Goal: Transaction & Acquisition: Obtain resource

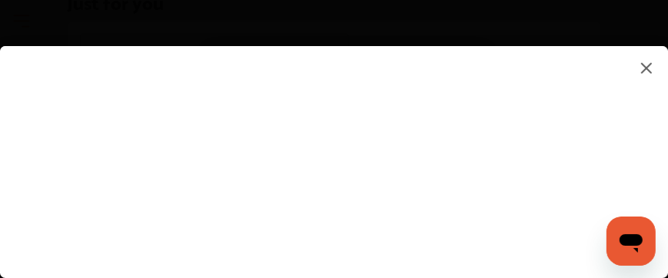
scroll to position [1144, 0]
click at [653, 67] on img at bounding box center [647, 67] width 18 height 19
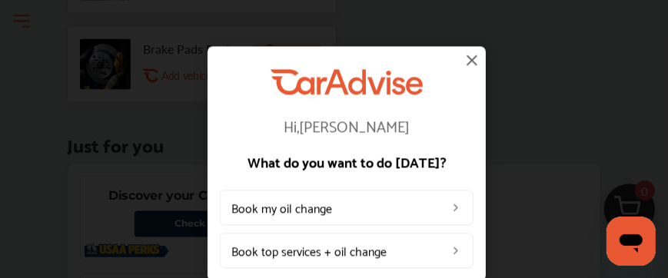
scroll to position [1374, 0]
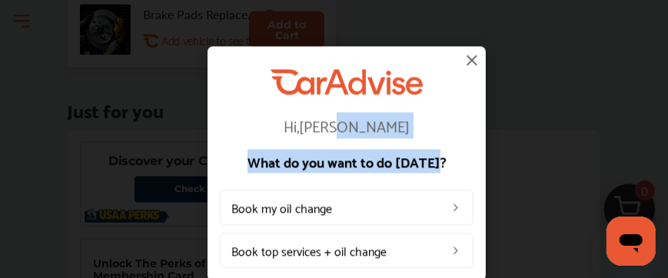
drag, startPoint x: 480, startPoint y: 108, endPoint x: 479, endPoint y: 175, distance: 66.9
click at [479, 175] on div "Hi, [PERSON_NAME] What do you want to do [DATE]? Book my oil change Book top se…" at bounding box center [347, 163] width 278 height 235
click at [468, 56] on img at bounding box center [472, 60] width 18 height 18
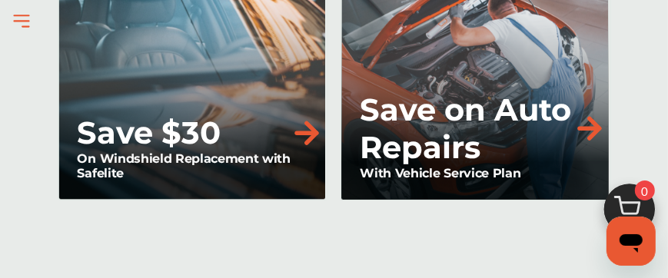
scroll to position [2426, 0]
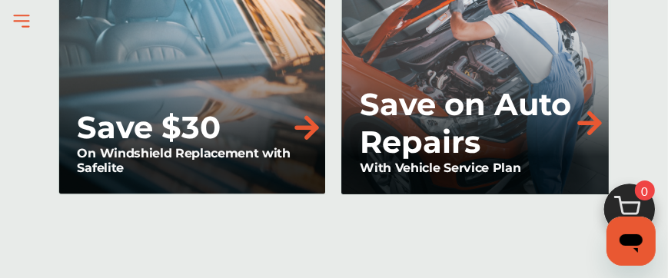
click at [574, 122] on img at bounding box center [590, 123] width 34 height 34
click at [593, 118] on img at bounding box center [590, 123] width 34 height 34
click at [587, 117] on img at bounding box center [590, 123] width 34 height 34
drag, startPoint x: 639, startPoint y: 237, endPoint x: 1242, endPoint y: 454, distance: 640.8
click at [639, 237] on div "Open messaging window" at bounding box center [631, 241] width 46 height 46
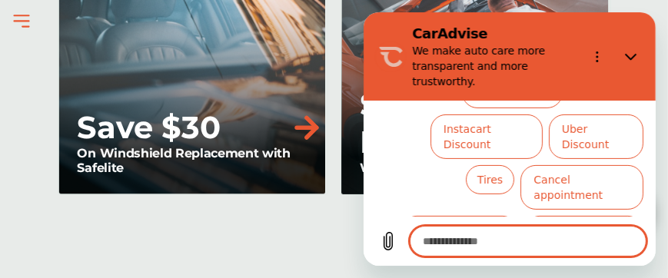
scroll to position [245, 0]
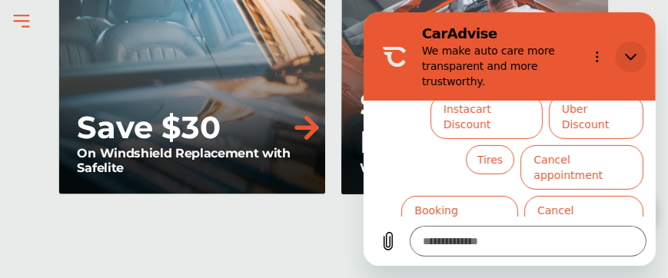
click at [631, 58] on icon "Close" at bounding box center [631, 57] width 12 height 7
type textarea "*"
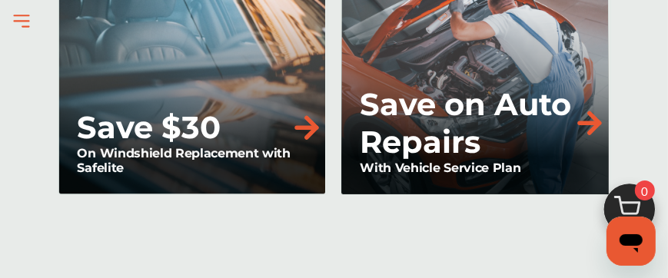
click at [590, 118] on img at bounding box center [590, 123] width 34 height 34
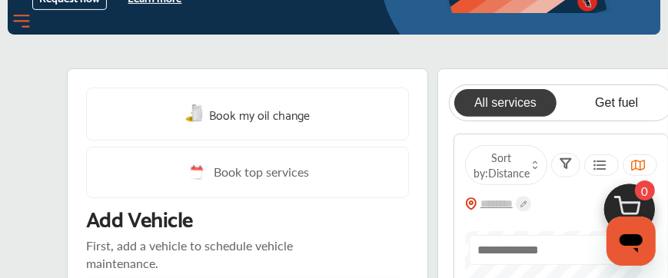
scroll to position [310, 0]
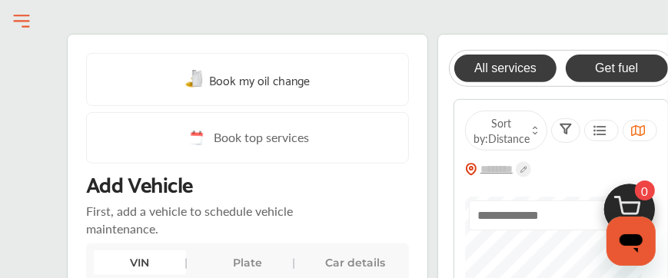
click at [604, 68] on link "Get fuel" at bounding box center [617, 69] width 102 height 28
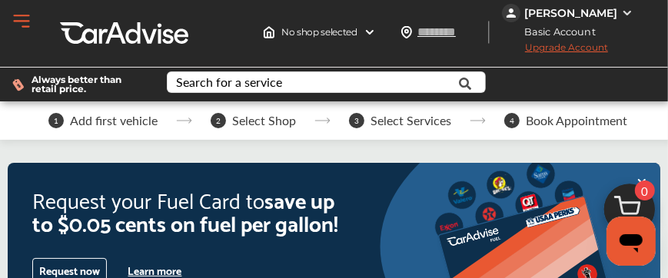
scroll to position [0, 0]
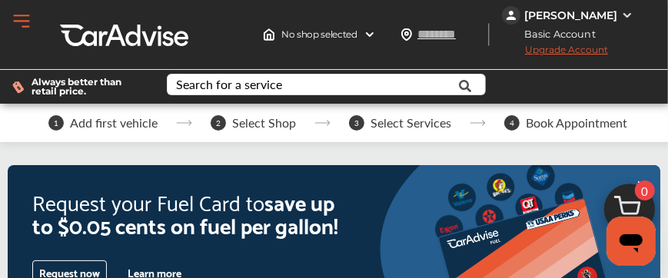
click at [575, 35] on span "Basic Account" at bounding box center [556, 34] width 104 height 16
click at [592, 38] on span "Basic Account" at bounding box center [556, 34] width 104 height 16
click at [448, 38] on input "text" at bounding box center [452, 34] width 71 height 16
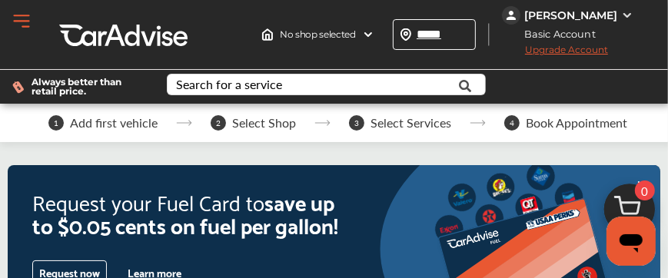
type input "*****"
click at [583, 38] on span "Basic Account" at bounding box center [556, 34] width 104 height 16
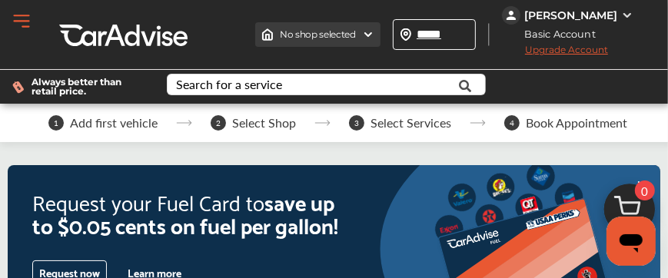
click at [375, 34] on img at bounding box center [368, 34] width 12 height 12
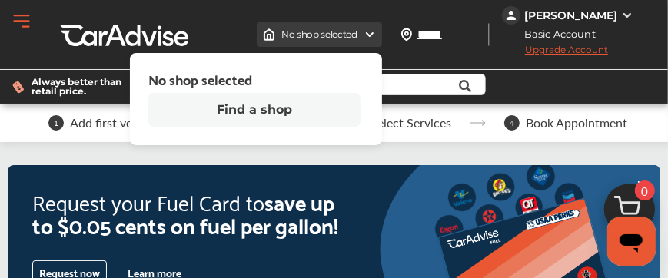
type input "*****"
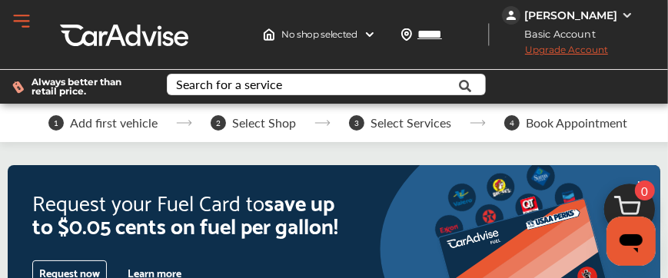
click at [573, 38] on span "Basic Account" at bounding box center [556, 34] width 104 height 16
click at [626, 15] on img at bounding box center [627, 15] width 12 height 12
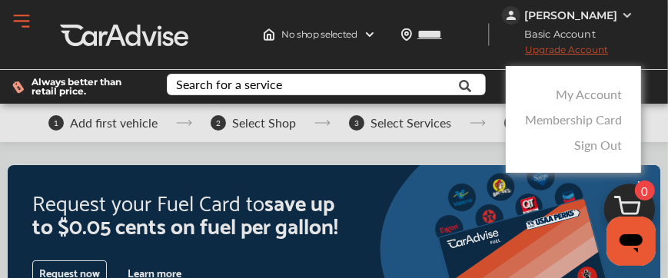
click at [27, 19] on button "Open Menu" at bounding box center [21, 21] width 23 height 23
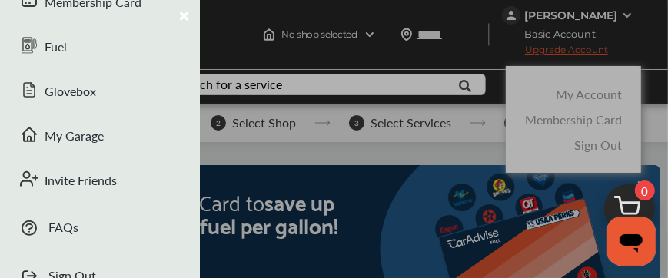
scroll to position [290, 0]
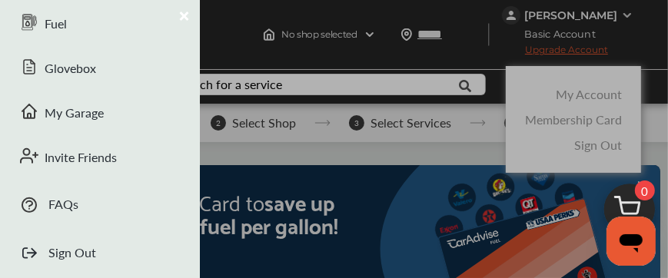
drag, startPoint x: 597, startPoint y: 94, endPoint x: 581, endPoint y: 95, distance: 16.2
click at [596, 94] on div at bounding box center [334, 139] width 668 height 278
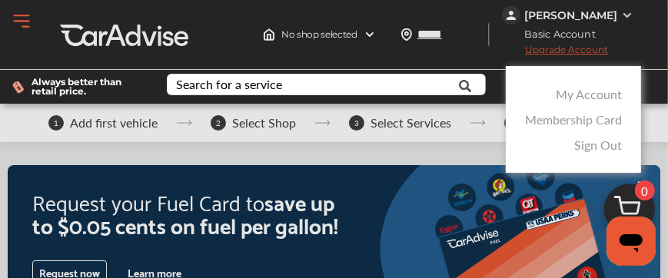
click at [589, 51] on div at bounding box center [334, 177] width 668 height 355
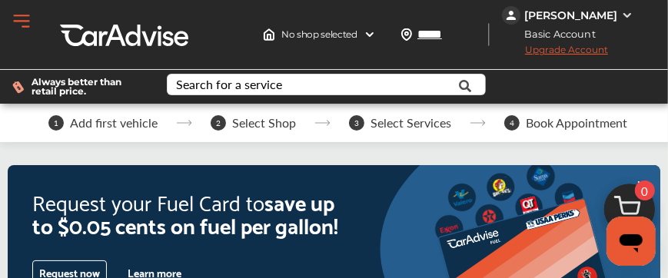
click at [562, 52] on span "Upgrade Account" at bounding box center [555, 53] width 106 height 19
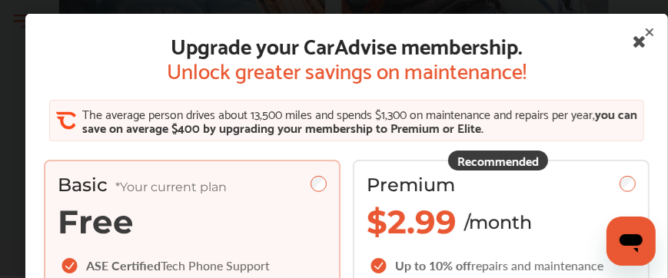
scroll to position [2537, 0]
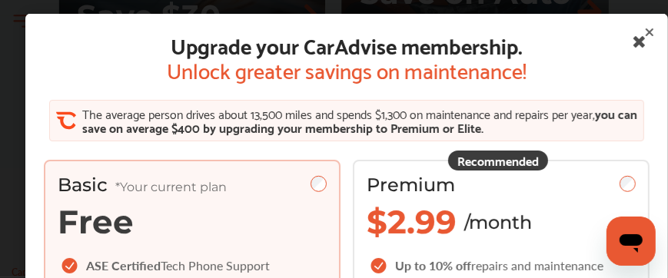
drag, startPoint x: 648, startPoint y: 27, endPoint x: 638, endPoint y: 25, distance: 10.9
click at [648, 27] on icon at bounding box center [650, 32] width 12 height 12
